Goal: Task Accomplishment & Management: Complete application form

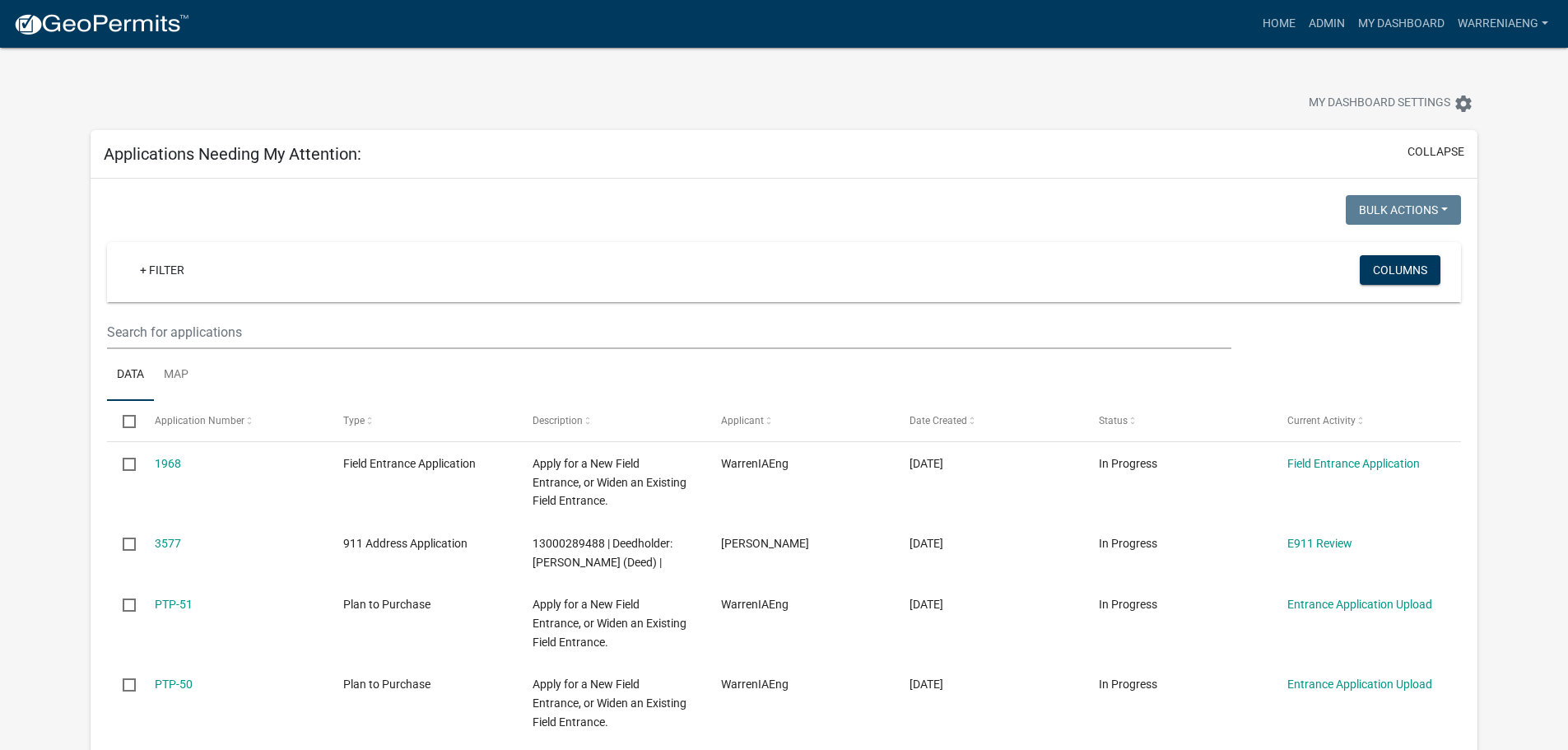
select select "2: 50"
select select "3: 100"
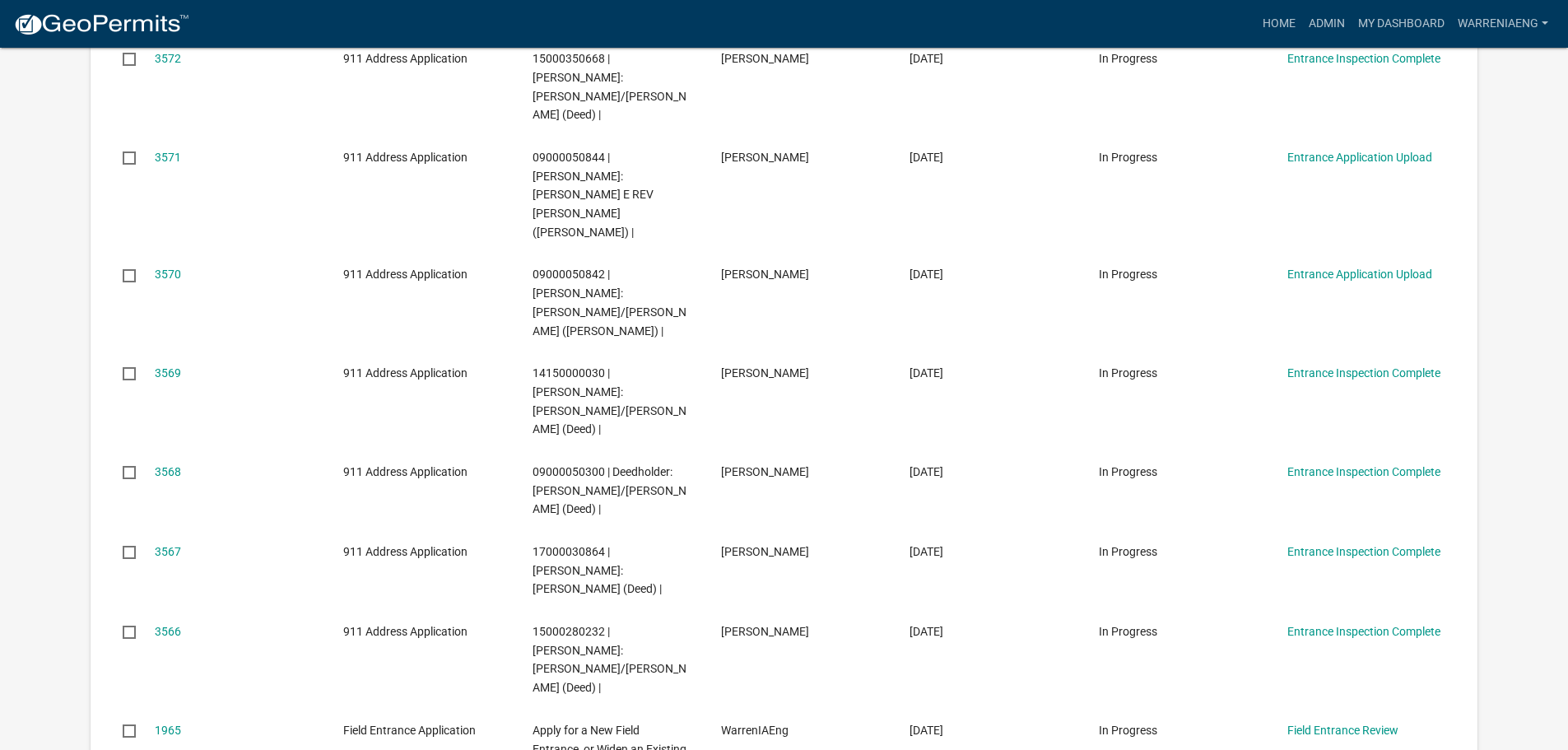
scroll to position [1153, 0]
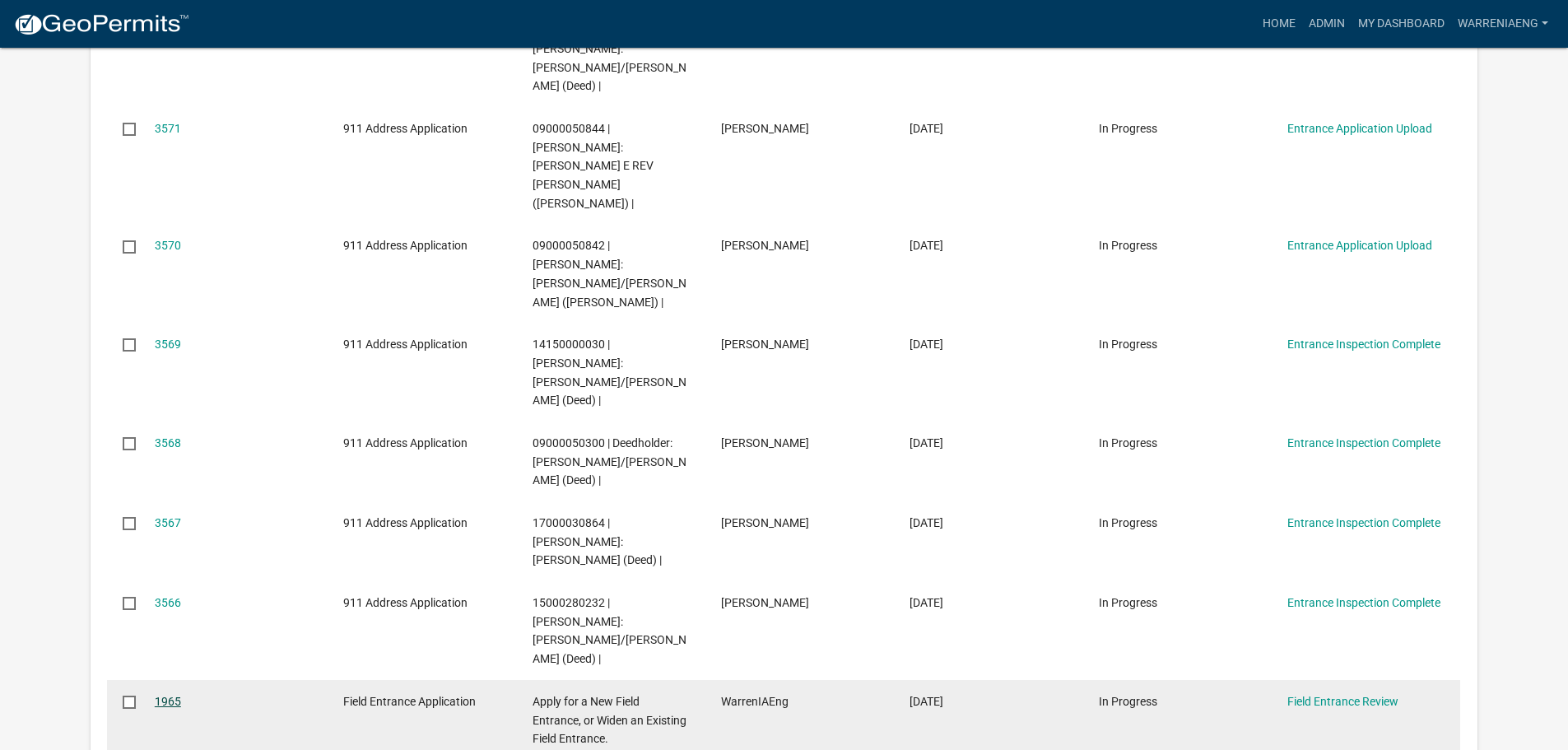
click at [167, 695] on link "1965" at bounding box center [168, 701] width 27 height 13
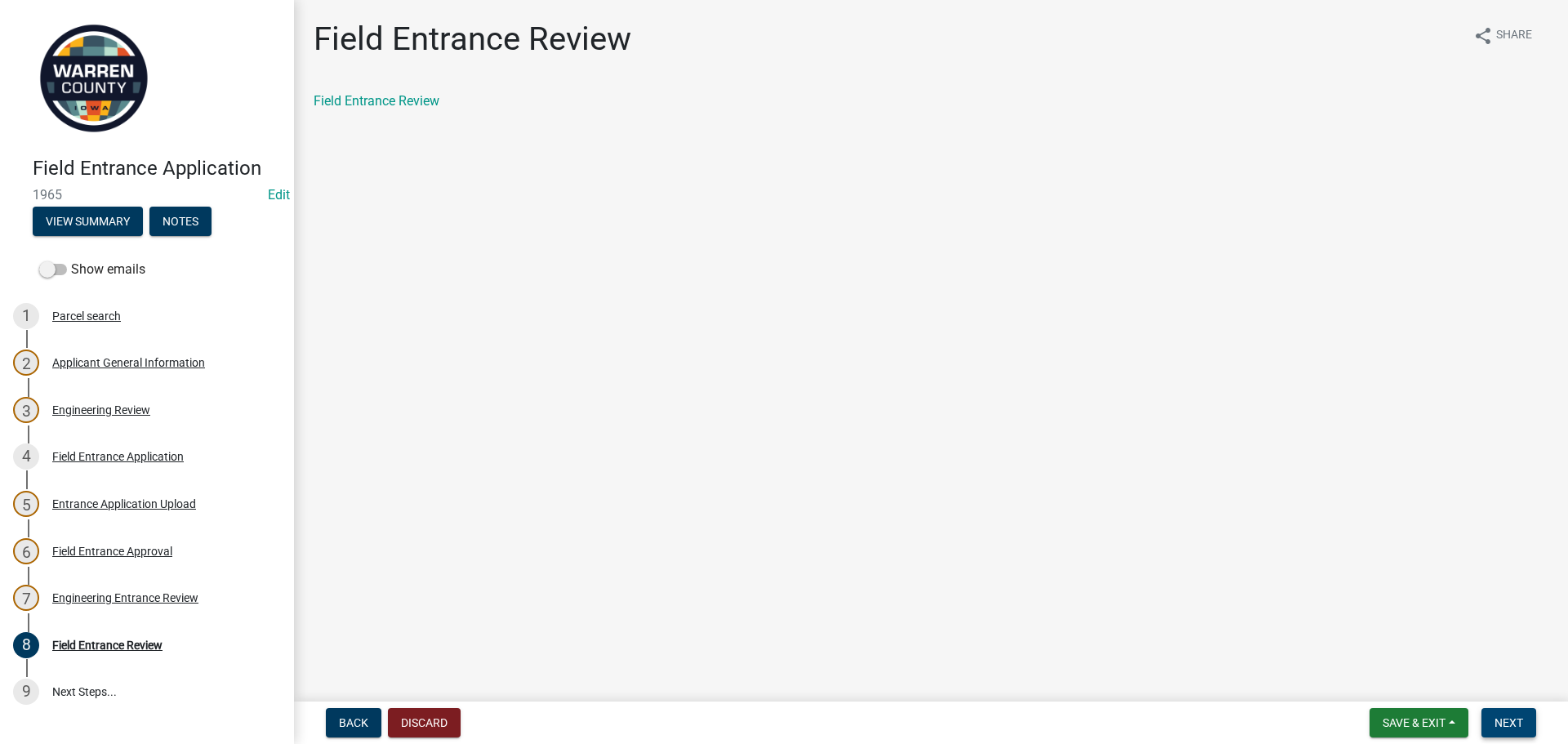
click at [1520, 721] on span "Next" at bounding box center [1508, 723] width 28 height 13
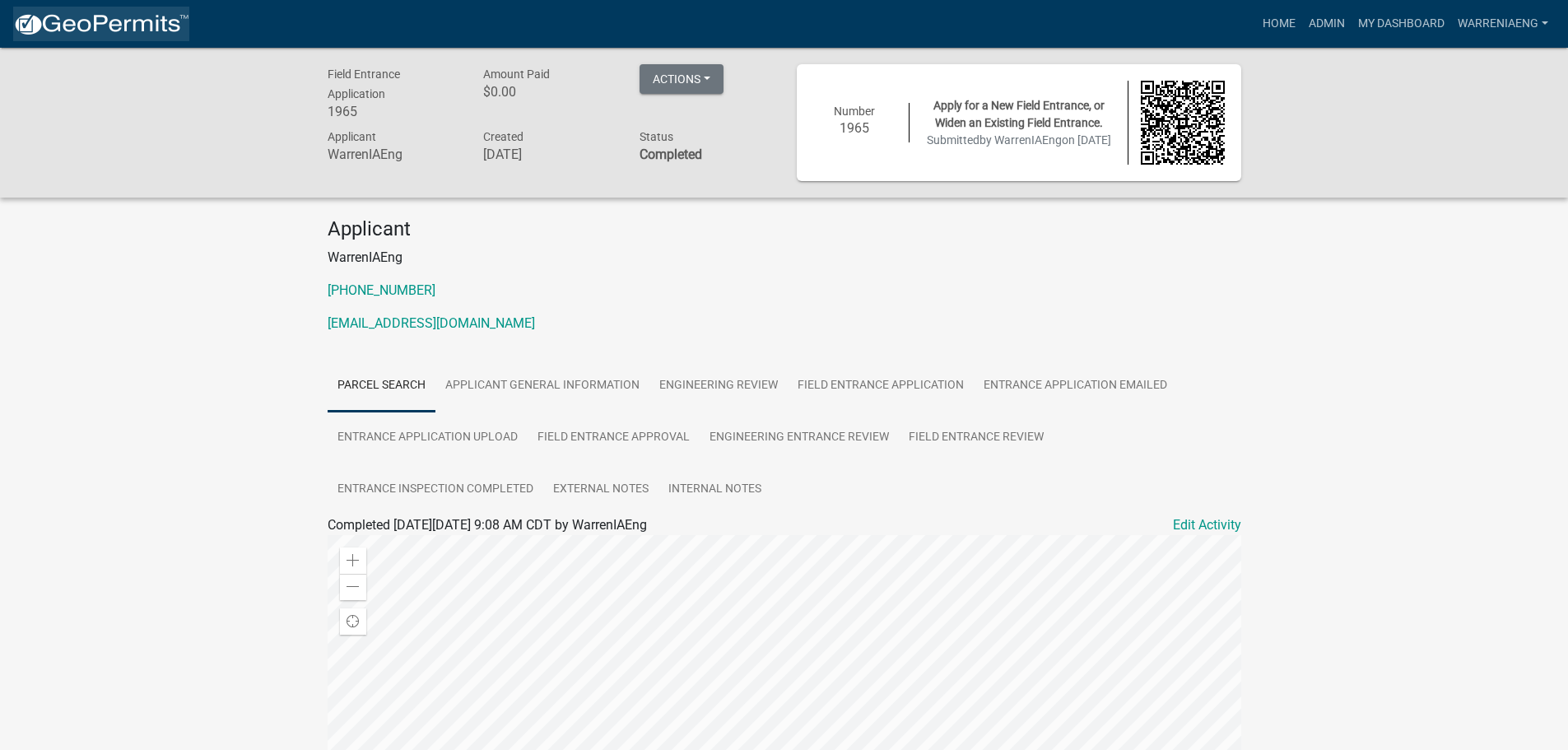
click at [129, 21] on img at bounding box center [101, 25] width 176 height 25
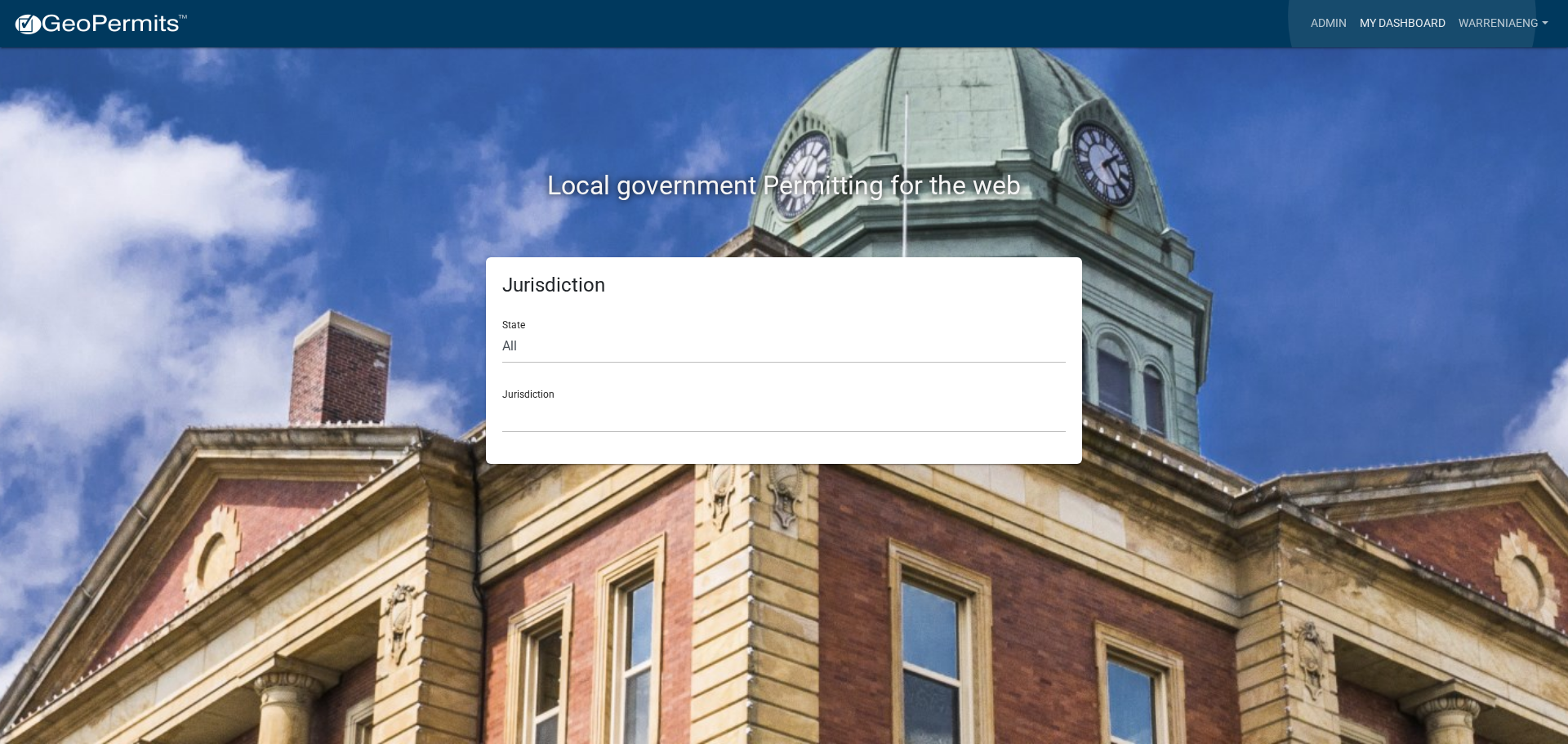
click at [1412, 17] on link "My Dashboard" at bounding box center [1402, 24] width 99 height 31
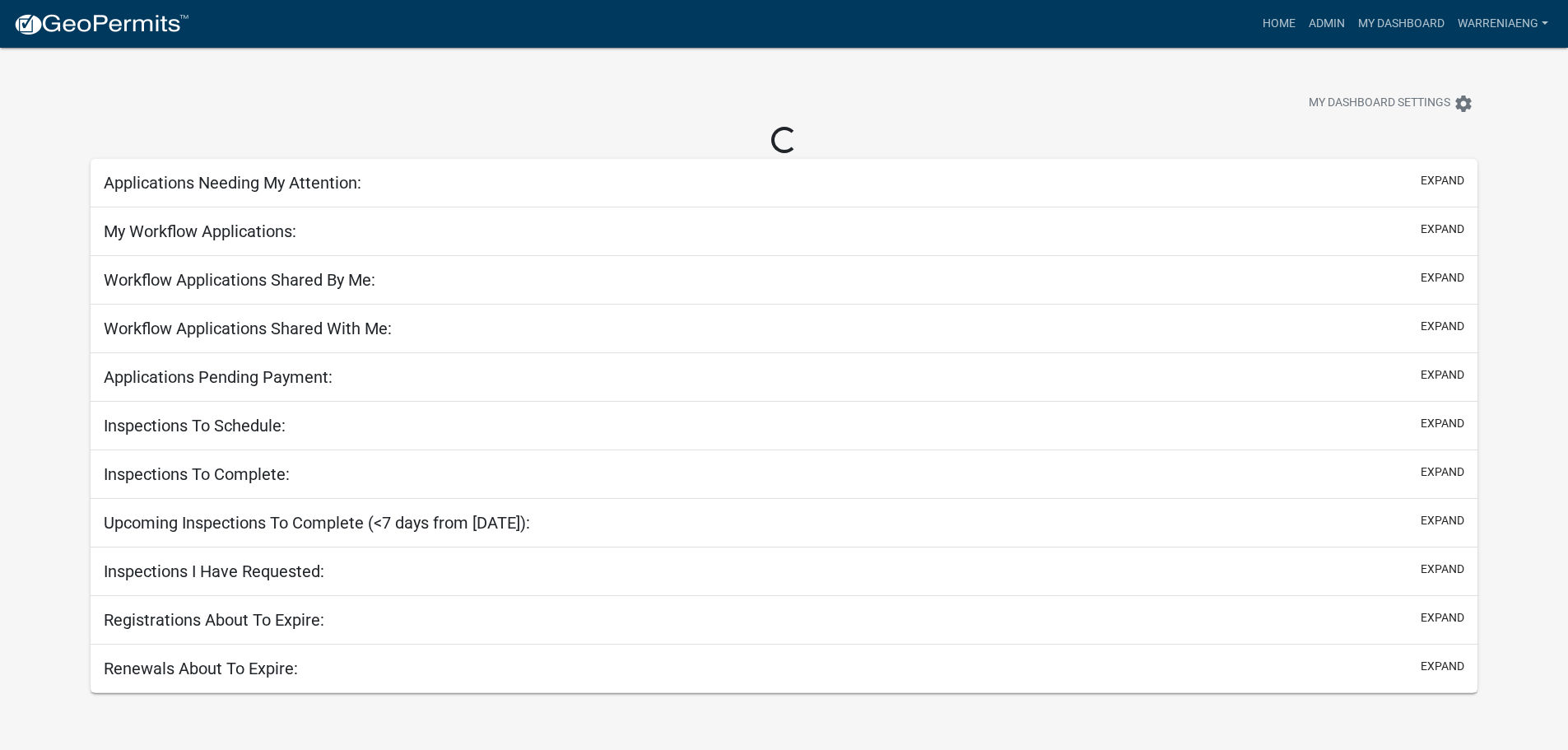
select select "3: 100"
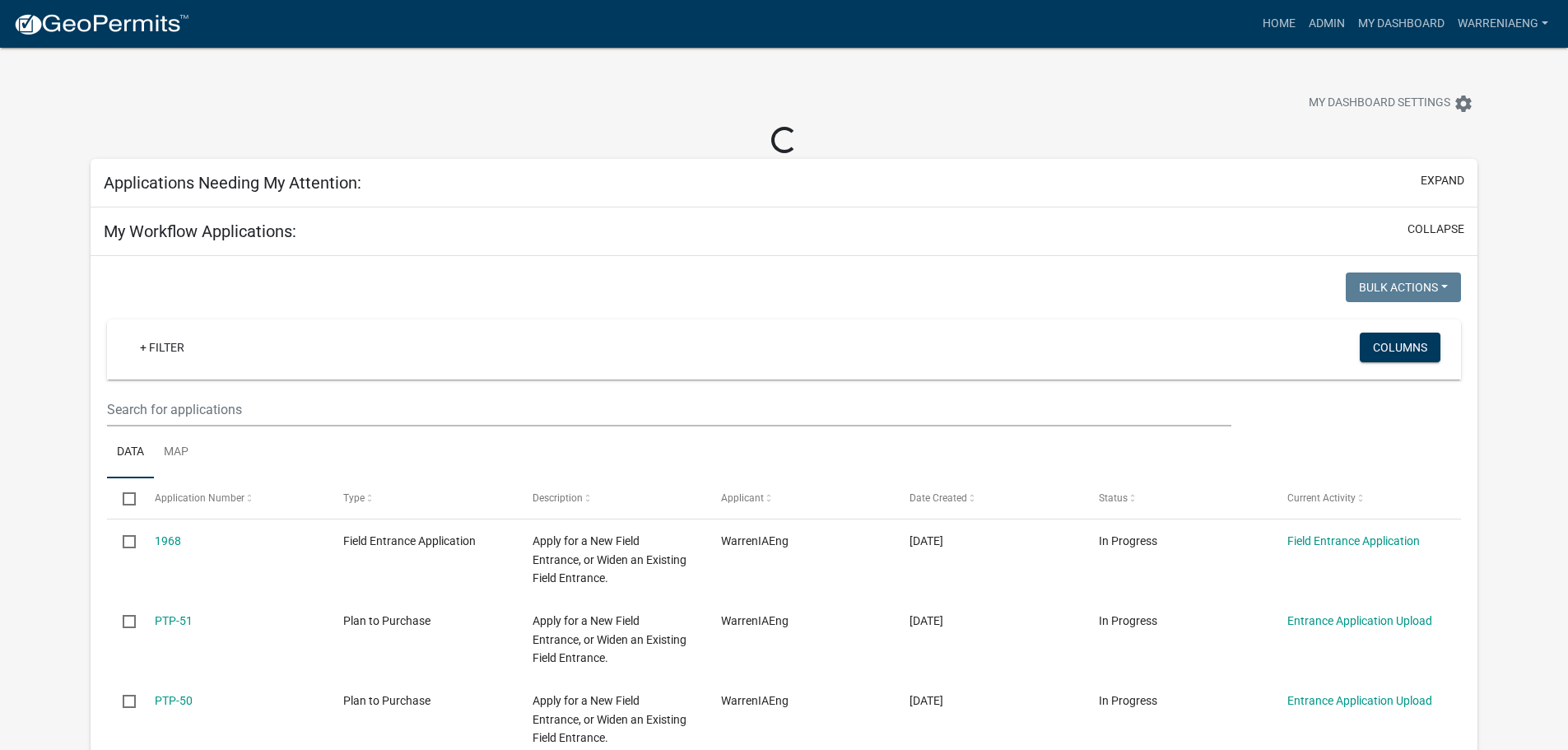
select select "2: 50"
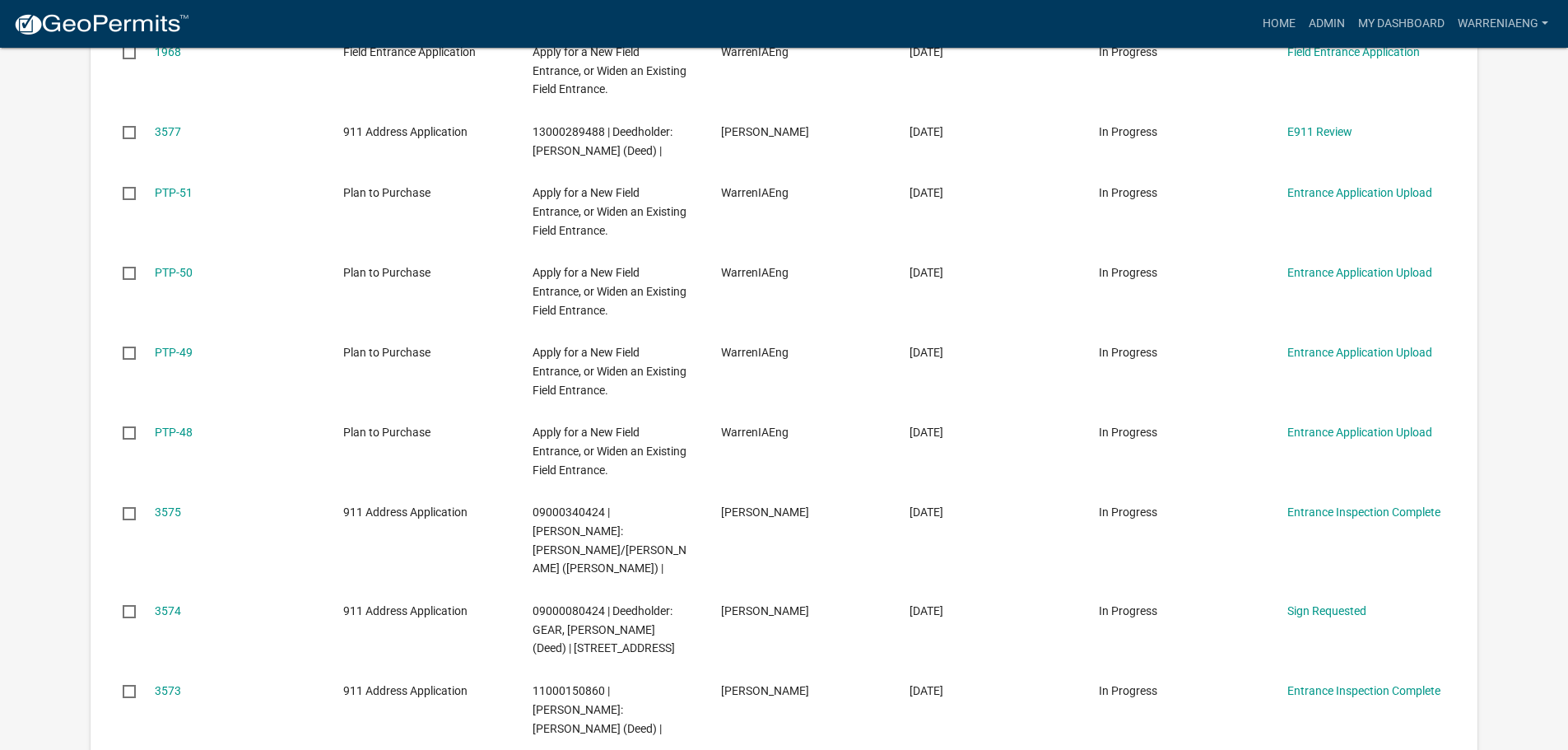
scroll to position [330, 0]
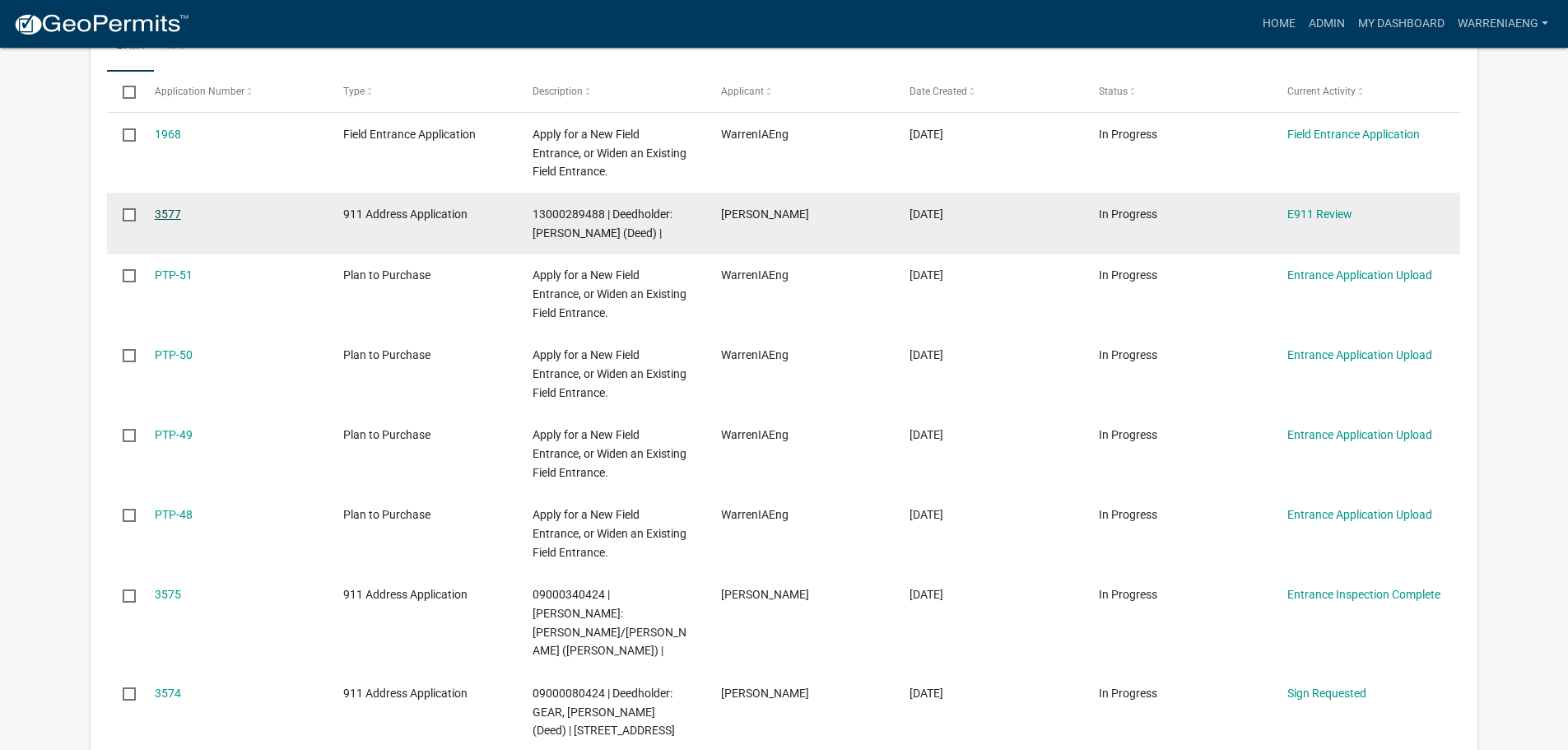
click at [169, 218] on link "3577" at bounding box center [168, 214] width 27 height 13
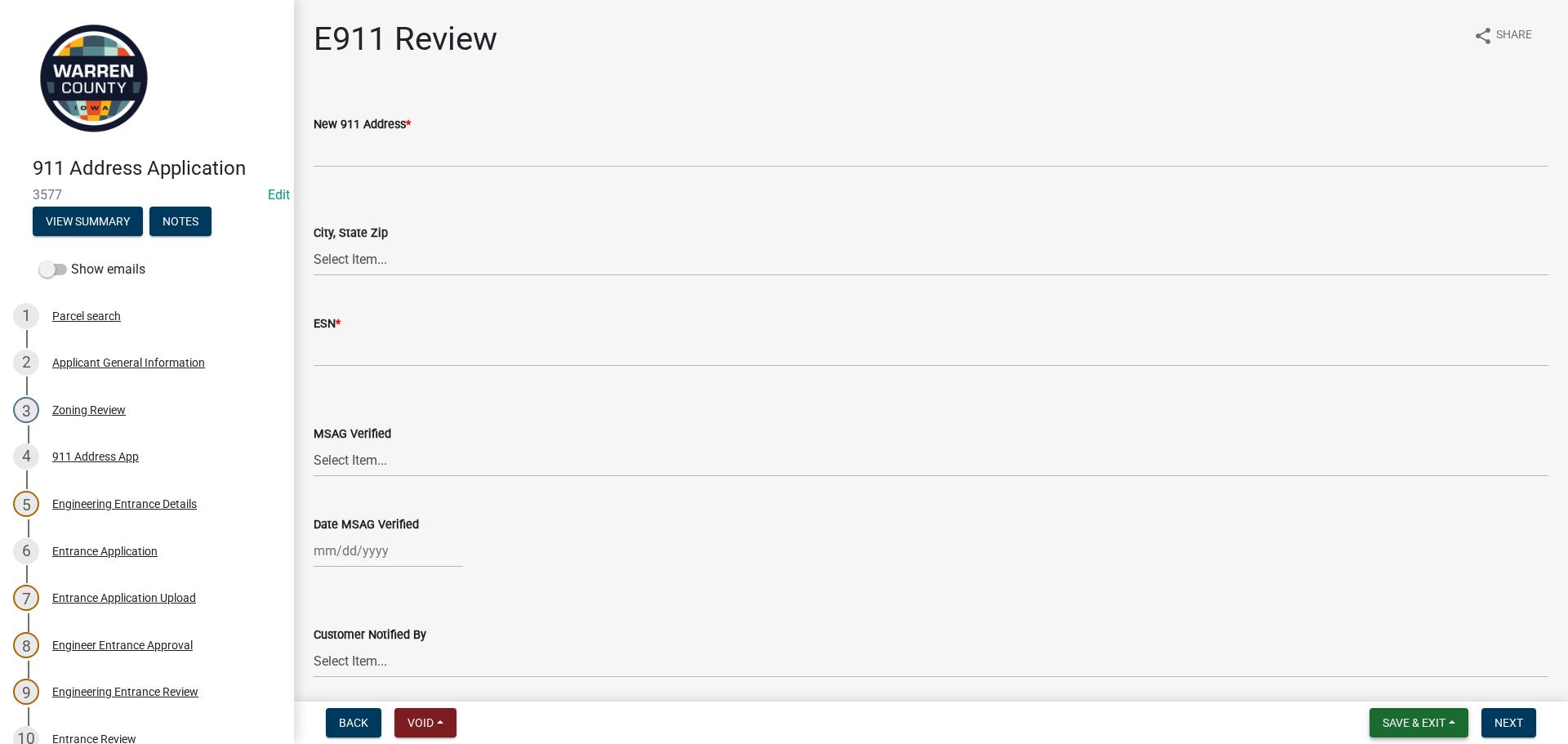
click at [1408, 728] on span "Save & Exit" at bounding box center [1414, 723] width 63 height 13
click at [1411, 673] on button "Save & Exit" at bounding box center [1403, 680] width 131 height 39
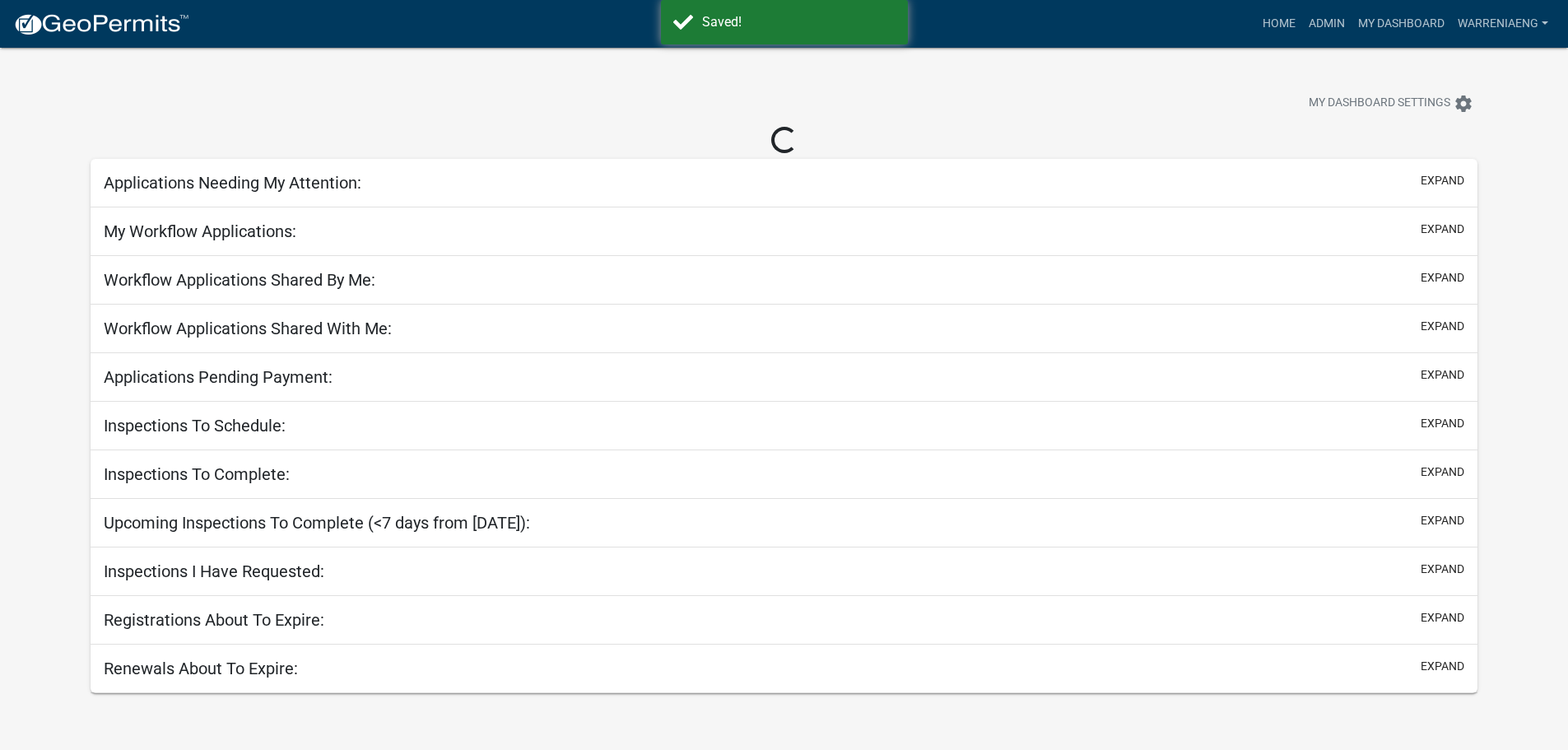
select select "3: 100"
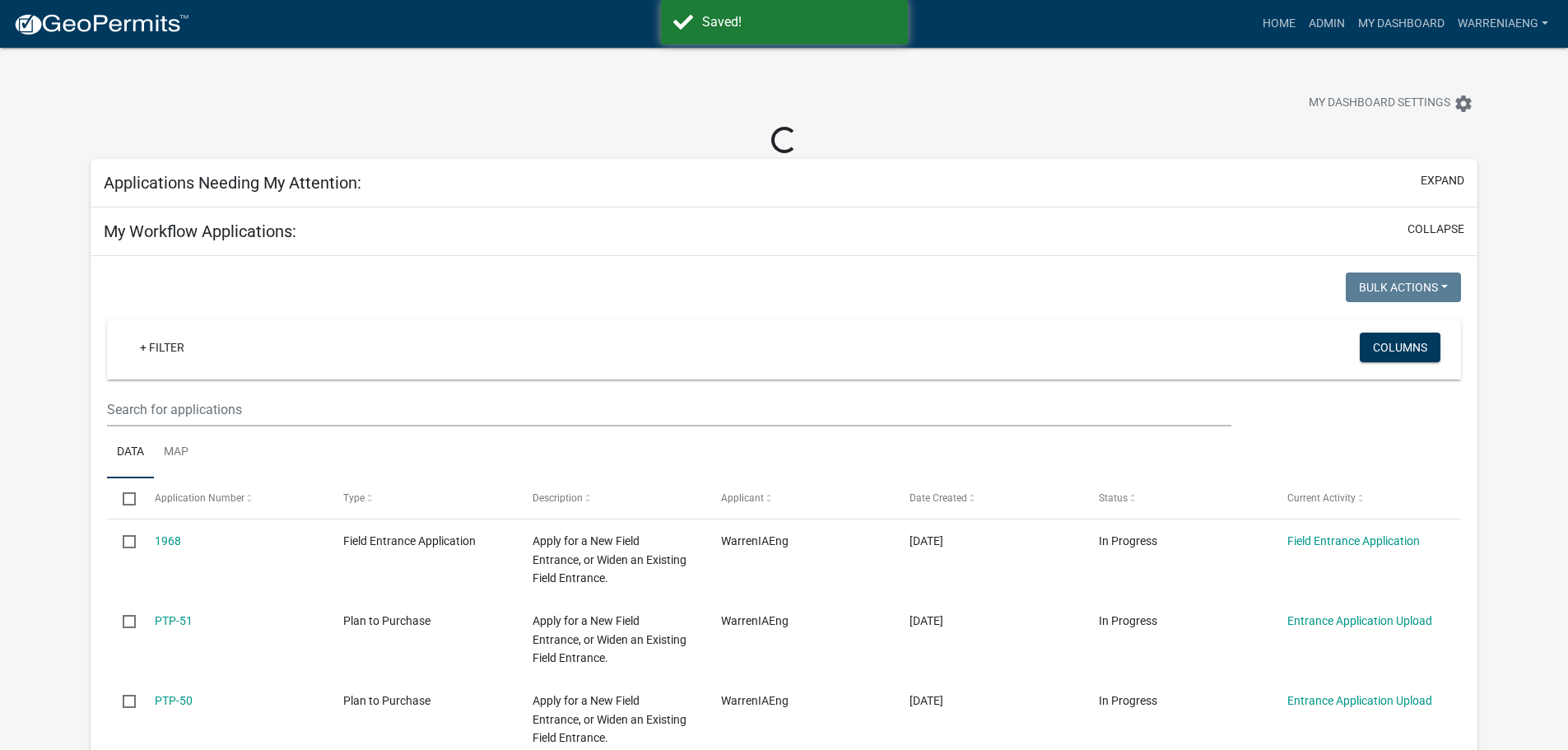
select select "2: 50"
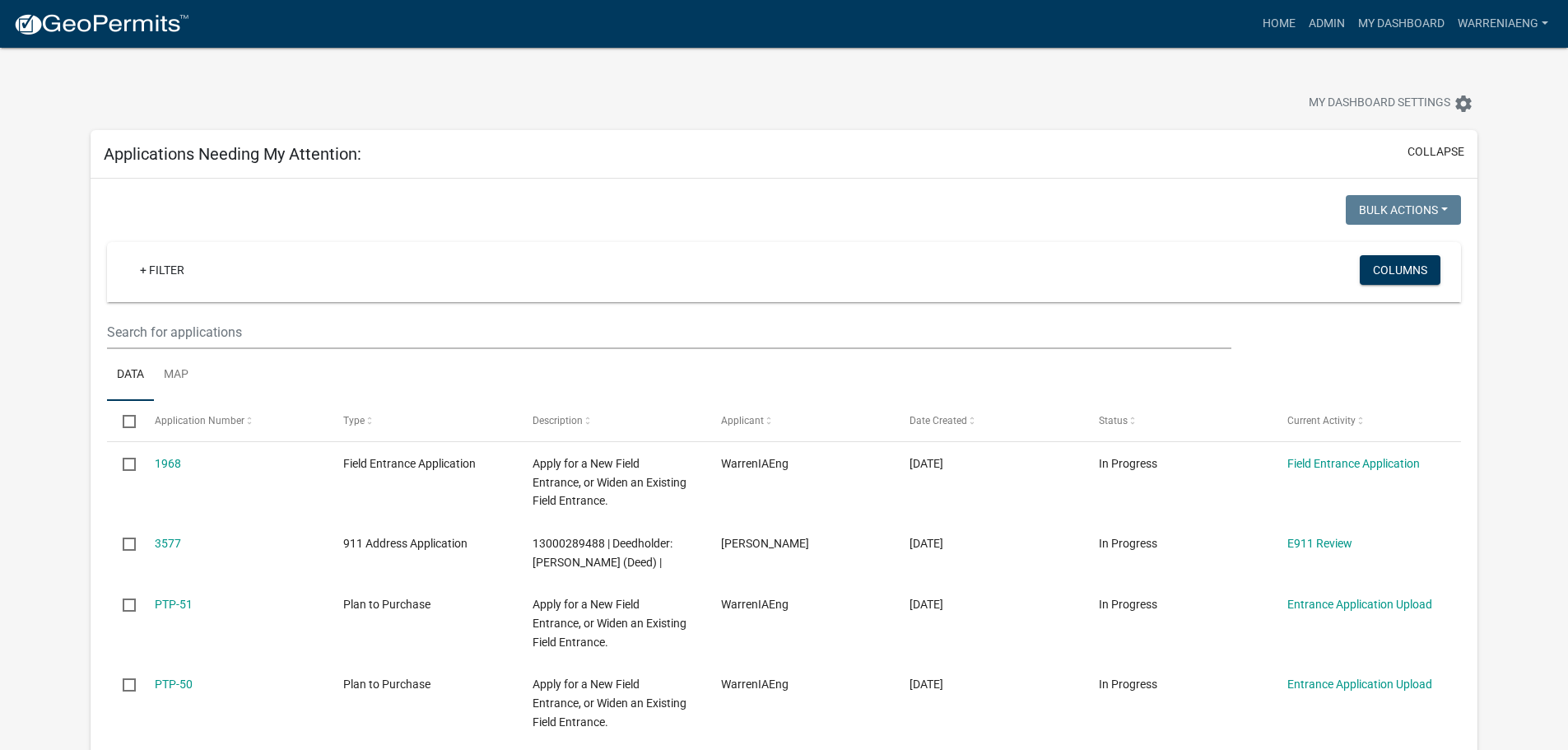
click at [1312, 63] on div "My Dashboard Settings settings" at bounding box center [784, 85] width 1411 height 75
